Goal: Transaction & Acquisition: Purchase product/service

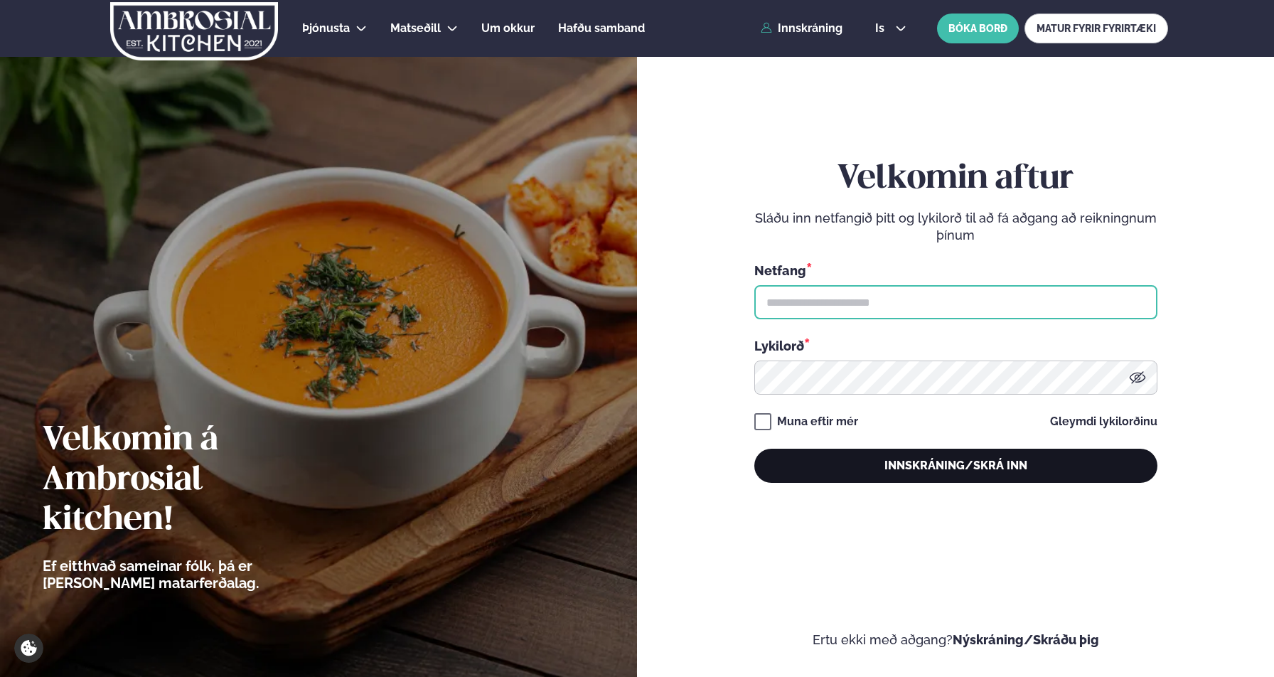
type input "**********"
click at [937, 464] on button "Innskráning/Skrá inn" at bounding box center [955, 466] width 403 height 34
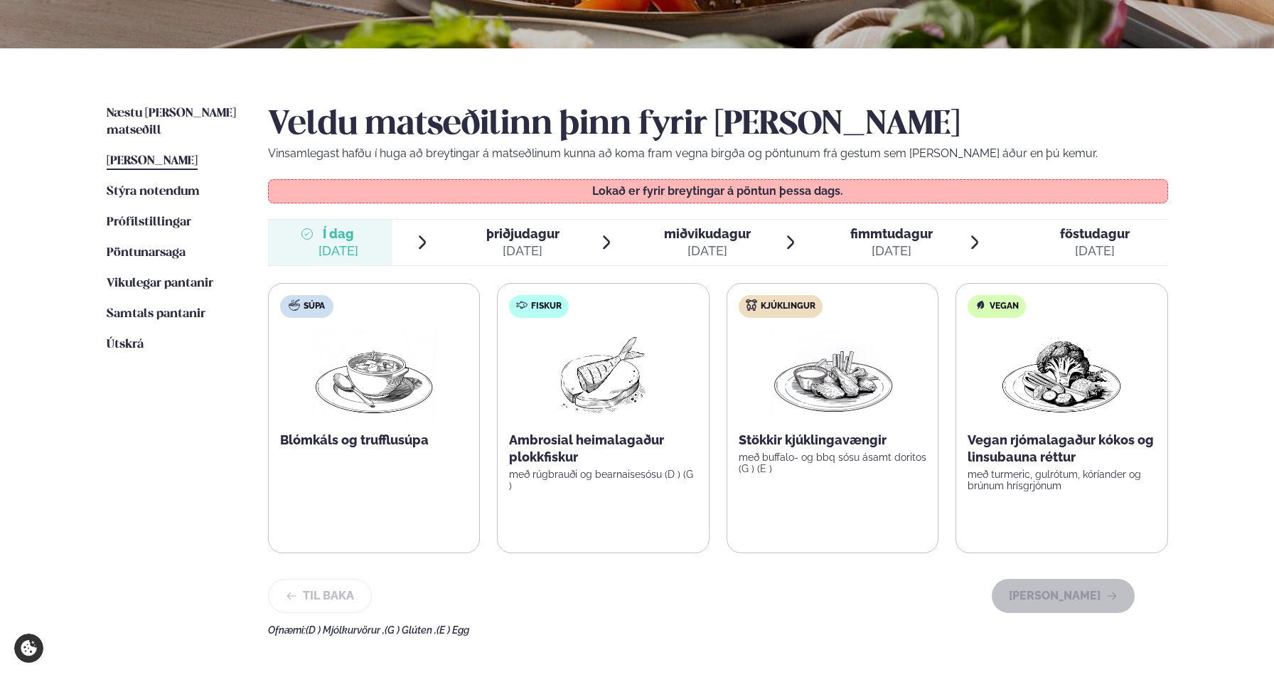
scroll to position [274, 0]
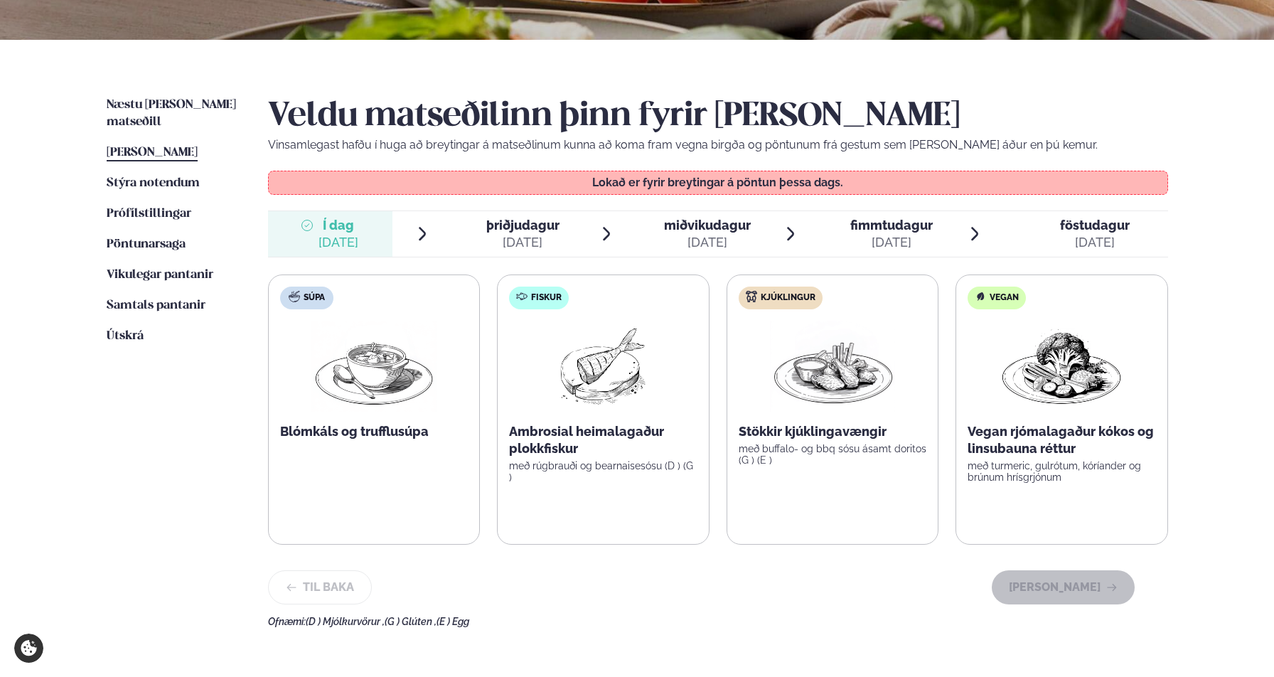
click at [527, 220] on span "þriðjudagur" at bounding box center [522, 225] width 73 height 15
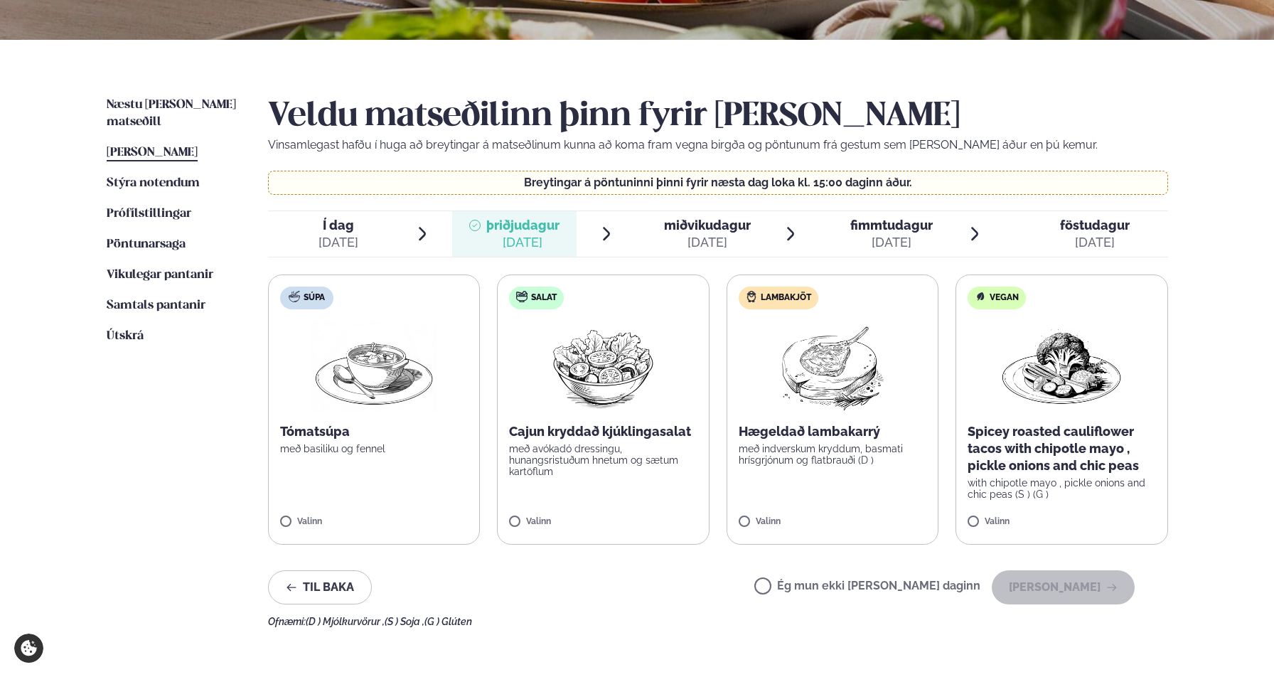
click at [612, 403] on img at bounding box center [603, 366] width 126 height 91
click at [1060, 582] on button "[PERSON_NAME]" at bounding box center [1063, 587] width 143 height 34
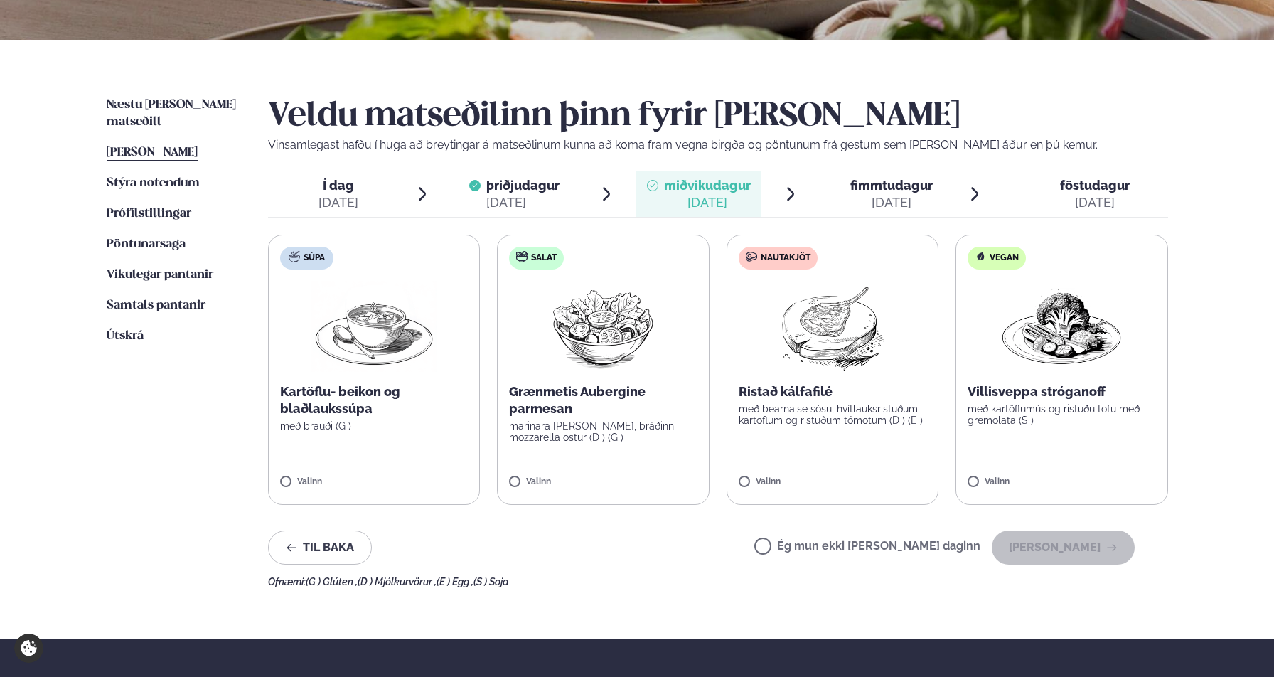
click at [871, 328] on img at bounding box center [832, 326] width 126 height 91
click at [1075, 555] on button "[PERSON_NAME]" at bounding box center [1063, 547] width 143 height 34
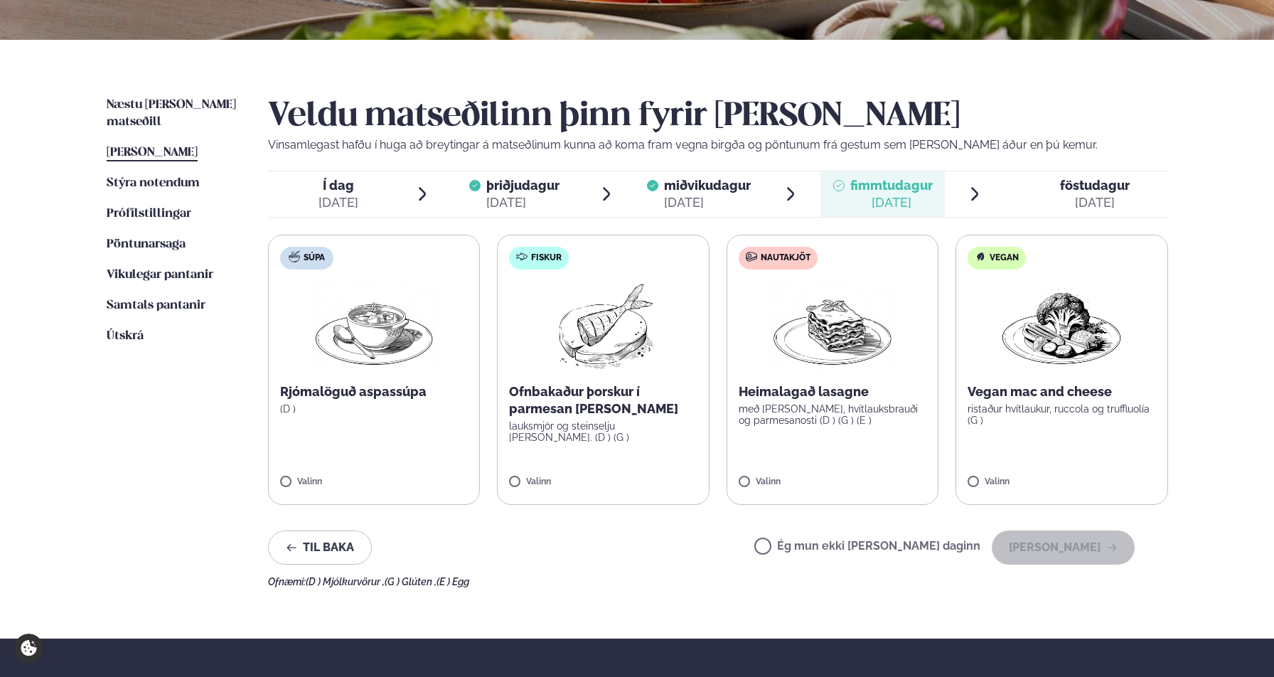
click at [592, 348] on img at bounding box center [603, 326] width 126 height 91
click at [1074, 551] on button "[PERSON_NAME]" at bounding box center [1063, 547] width 143 height 34
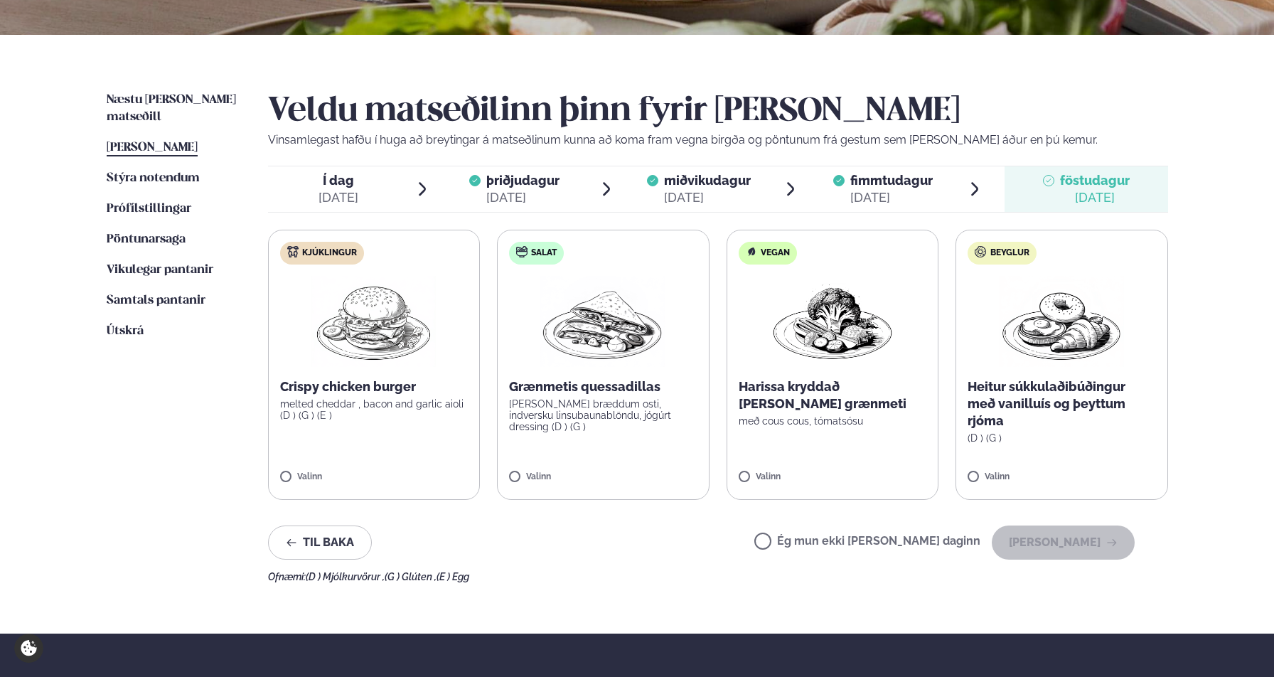
scroll to position [289, 0]
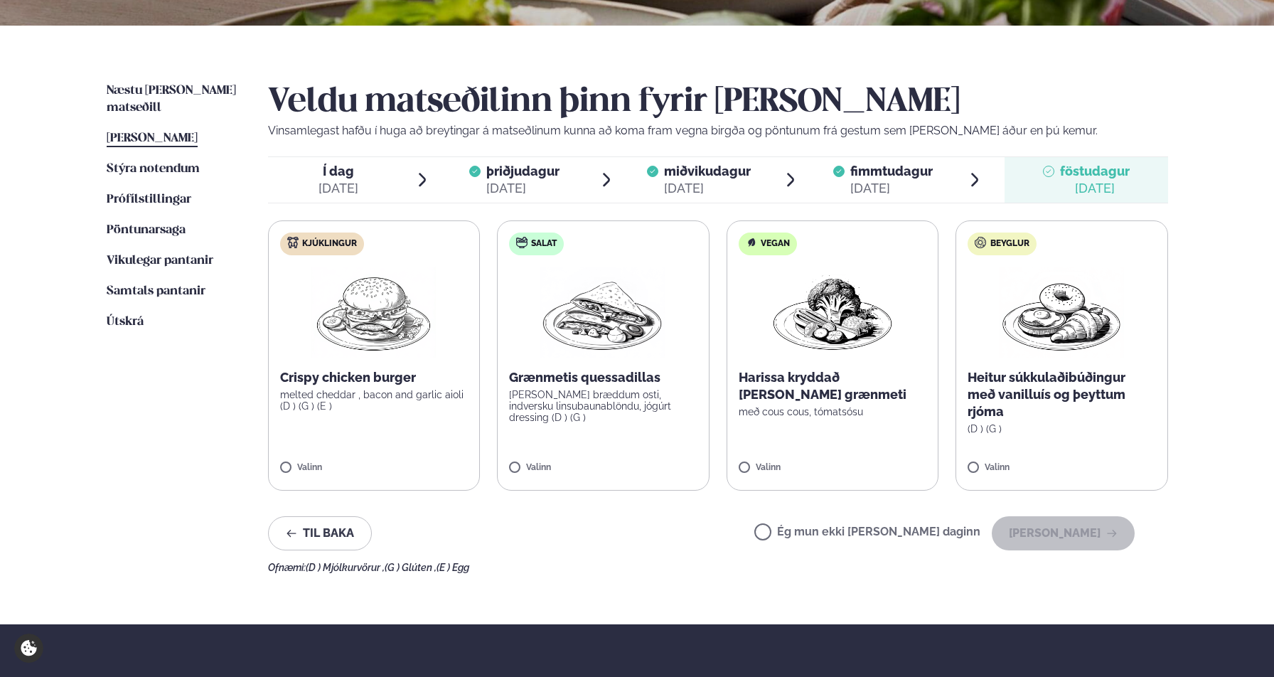
click at [377, 304] on img at bounding box center [374, 312] width 126 height 91
click at [1067, 542] on button "[PERSON_NAME]" at bounding box center [1063, 533] width 143 height 34
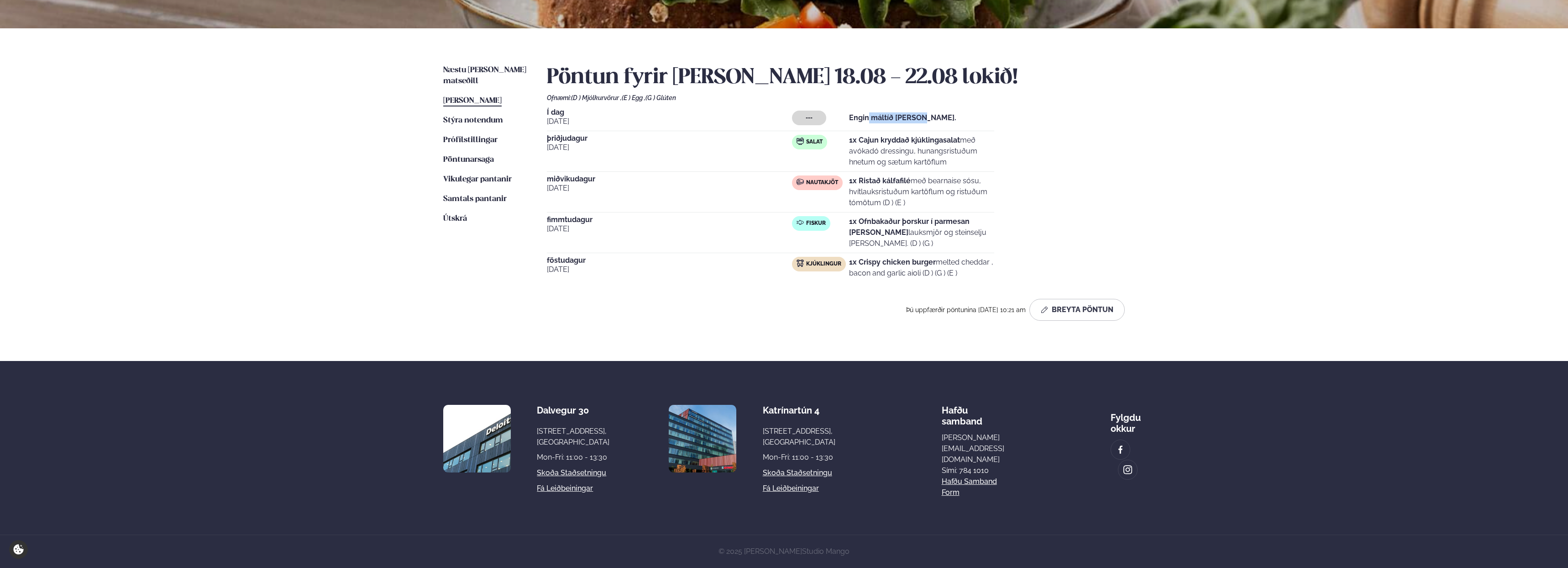
drag, startPoint x: 896, startPoint y: 102, endPoint x: 865, endPoint y: 102, distance: 31.0
click at [817, 111] on div "--- Engin máltíð [PERSON_NAME]." at bounding box center [893, 118] width 202 height 15
click at [817, 113] on div "--- Engin máltíð [PERSON_NAME]." at bounding box center [893, 118] width 202 height 15
click at [702, 94] on div "Pöntun fyrir [PERSON_NAME] 18.08 - 22.08 lokið! Ofnæmi: (D ) Mjólkurvörur , (E …" at bounding box center [836, 193] width 578 height 256
click at [817, 136] on strong "1x Cajun kryddað kjúklingasalat" at bounding box center [904, 140] width 111 height 9
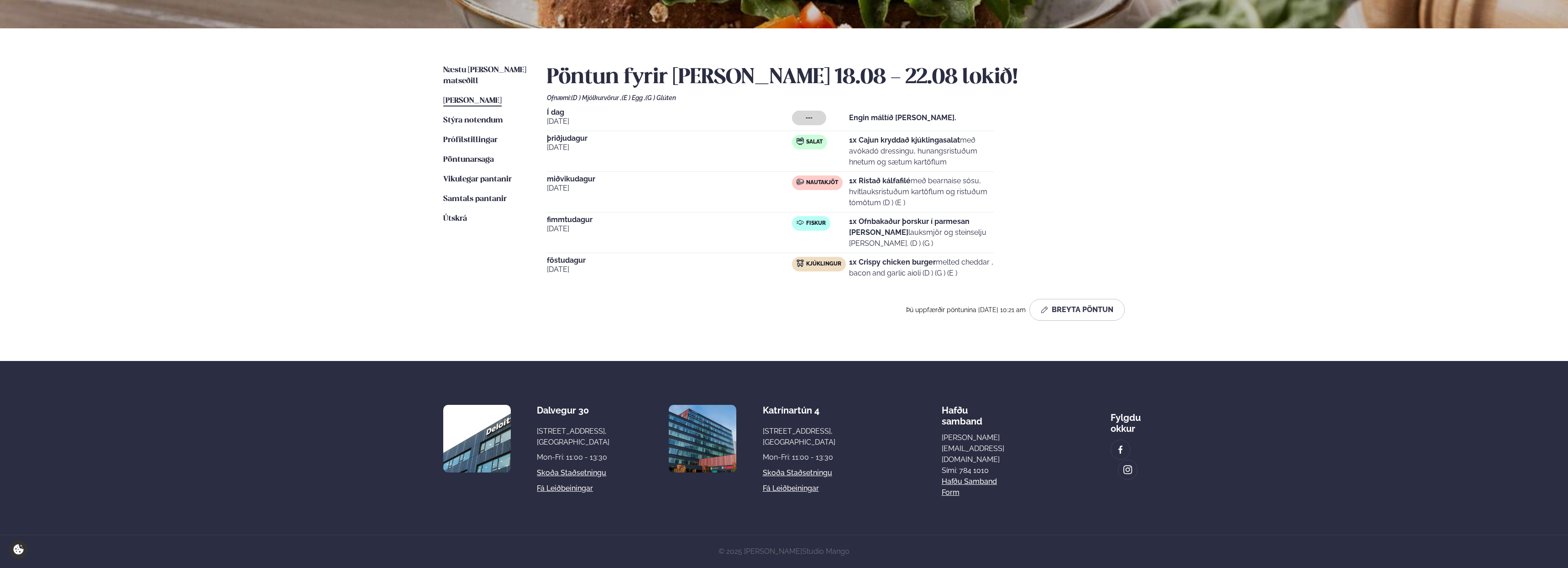
click at [817, 192] on p "1x Ristað kálfafilé með bearnaise sósu, hvítlauksristuðum kartöflum og ristuðum…" at bounding box center [921, 191] width 145 height 33
